Goal: Transaction & Acquisition: Purchase product/service

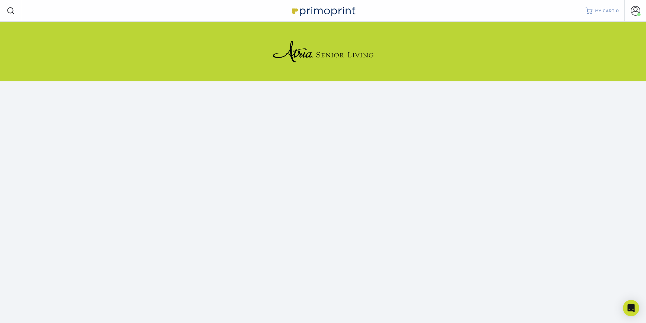
click at [605, 11] on span "MY CART" at bounding box center [605, 11] width 19 height 6
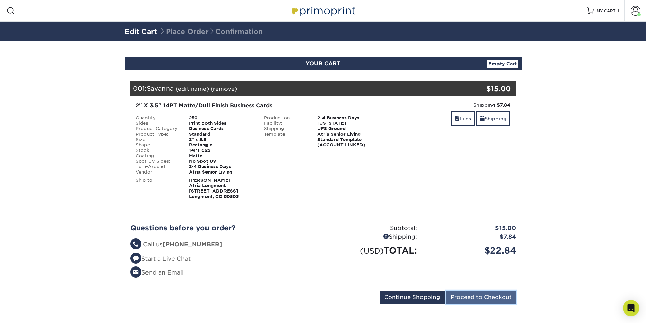
click at [481, 297] on input "Proceed to Checkout" at bounding box center [482, 297] width 70 height 13
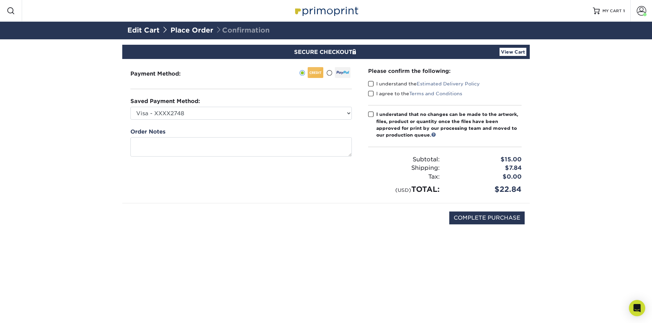
click at [371, 82] on span at bounding box center [371, 84] width 6 height 6
click at [0, 0] on input "I understand the Estimated Delivery Policy" at bounding box center [0, 0] width 0 height 0
click at [371, 92] on span at bounding box center [371, 94] width 6 height 6
click at [0, 0] on input "I agree to the Terms and Conditions" at bounding box center [0, 0] width 0 height 0
click at [370, 112] on span at bounding box center [371, 114] width 6 height 6
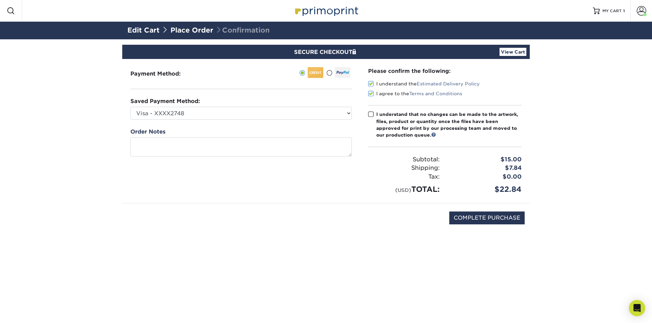
click at [0, 0] on input "I understand that no changes can be made to the artwork, files, product or quan…" at bounding box center [0, 0] width 0 height 0
click at [486, 217] on input "COMPLETE PURCHASE" at bounding box center [486, 218] width 75 height 13
type input "PROCESSING, PLEASE WAIT..."
click at [573, 110] on section "SECURE CHECKOUT View Cart Payment Method: Saved Payment Method:" at bounding box center [326, 147] width 652 height 217
click at [254, 249] on section "SECURE CHECKOUT View Cart Payment Method: Saved Payment Method:" at bounding box center [326, 147] width 652 height 217
